Goal: Check status: Check status

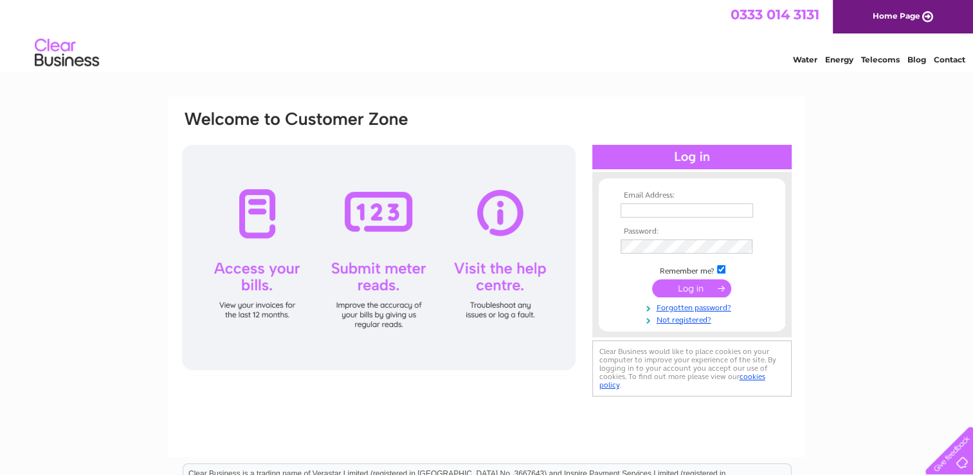
type input "hssfabrications@btconnect.com"
click at [688, 297] on td at bounding box center [691, 288] width 149 height 24
click at [687, 290] on input "submit" at bounding box center [691, 288] width 79 height 18
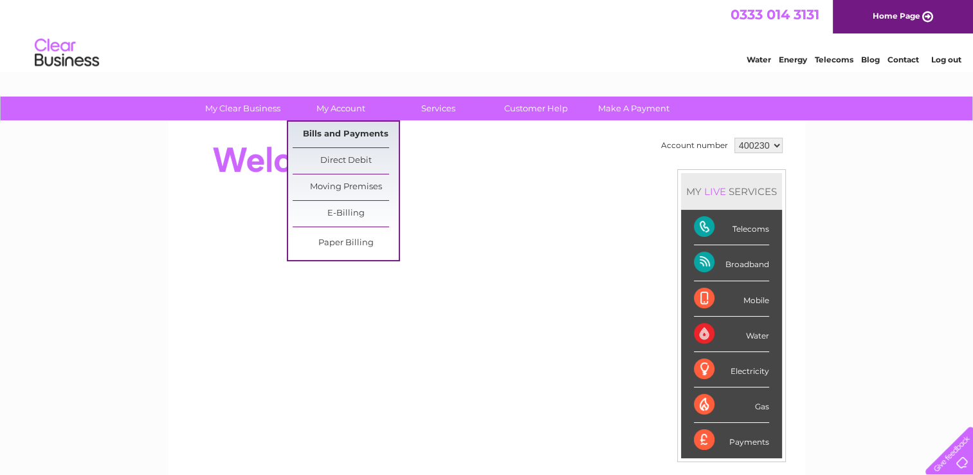
click at [328, 134] on link "Bills and Payments" at bounding box center [346, 135] width 106 height 26
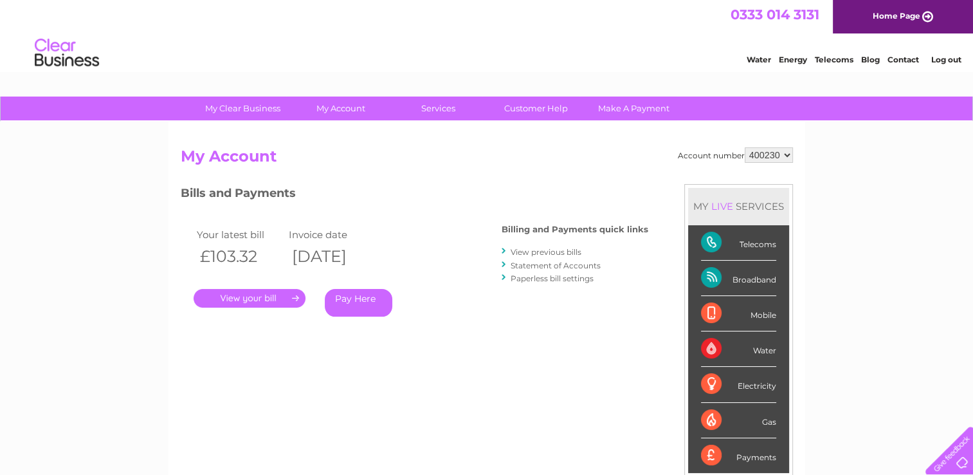
click at [289, 293] on link "." at bounding box center [250, 298] width 112 height 19
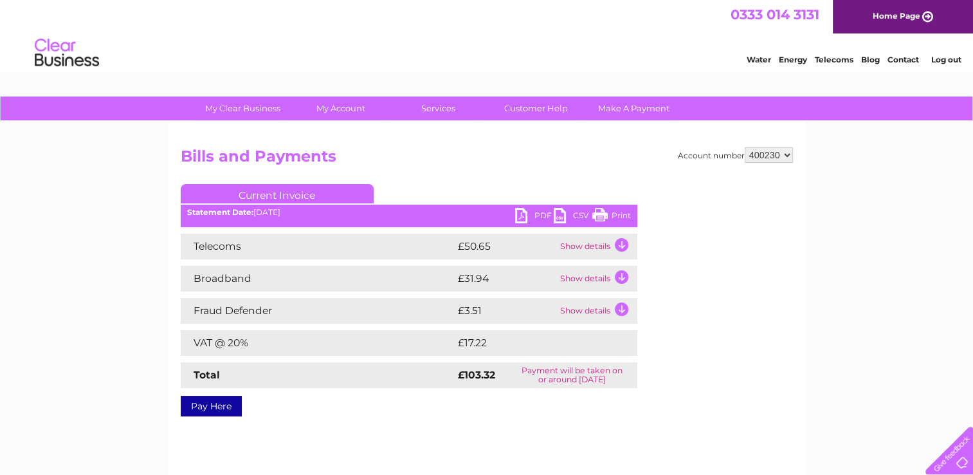
click at [542, 218] on link "PDF" at bounding box center [534, 217] width 39 height 19
click at [956, 60] on link "Log out" at bounding box center [946, 60] width 30 height 10
